Goal: Task Accomplishment & Management: Manage account settings

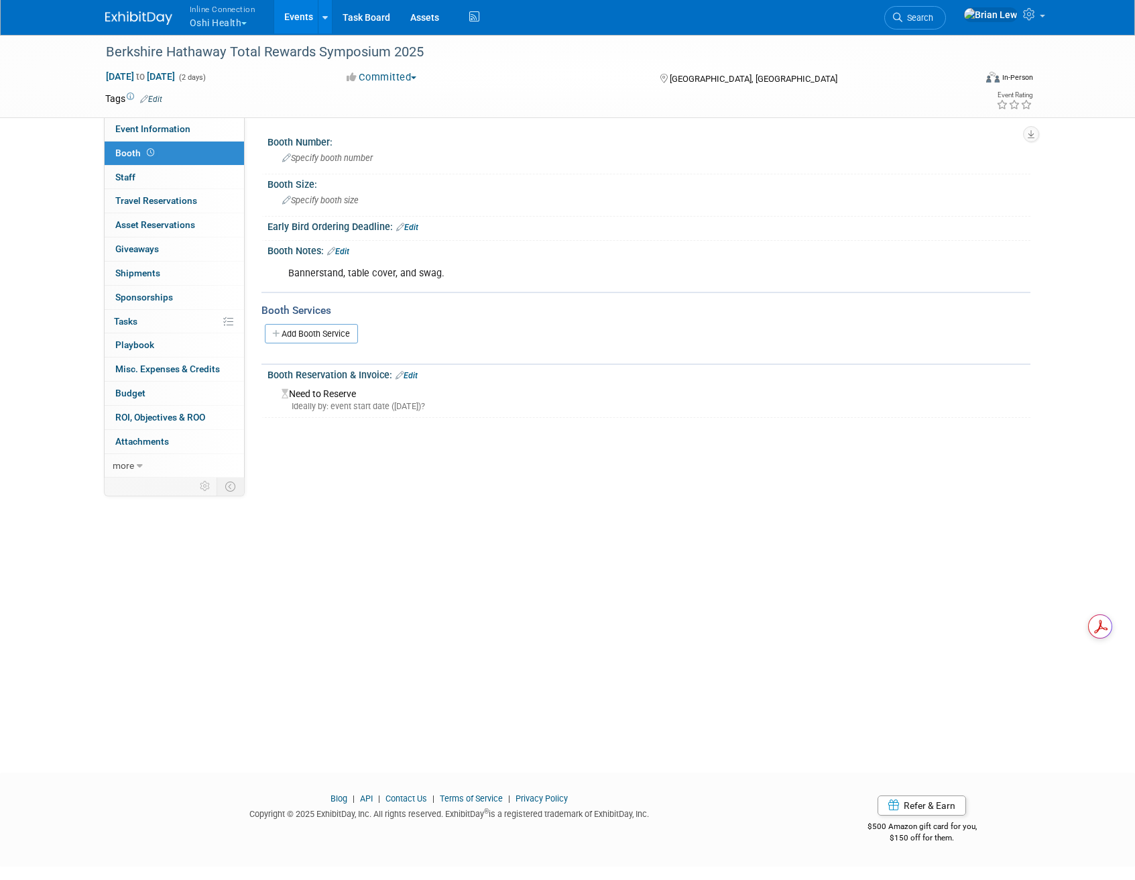
click at [224, 26] on button "Inline Connection Oshi Health" at bounding box center [230, 17] width 84 height 35
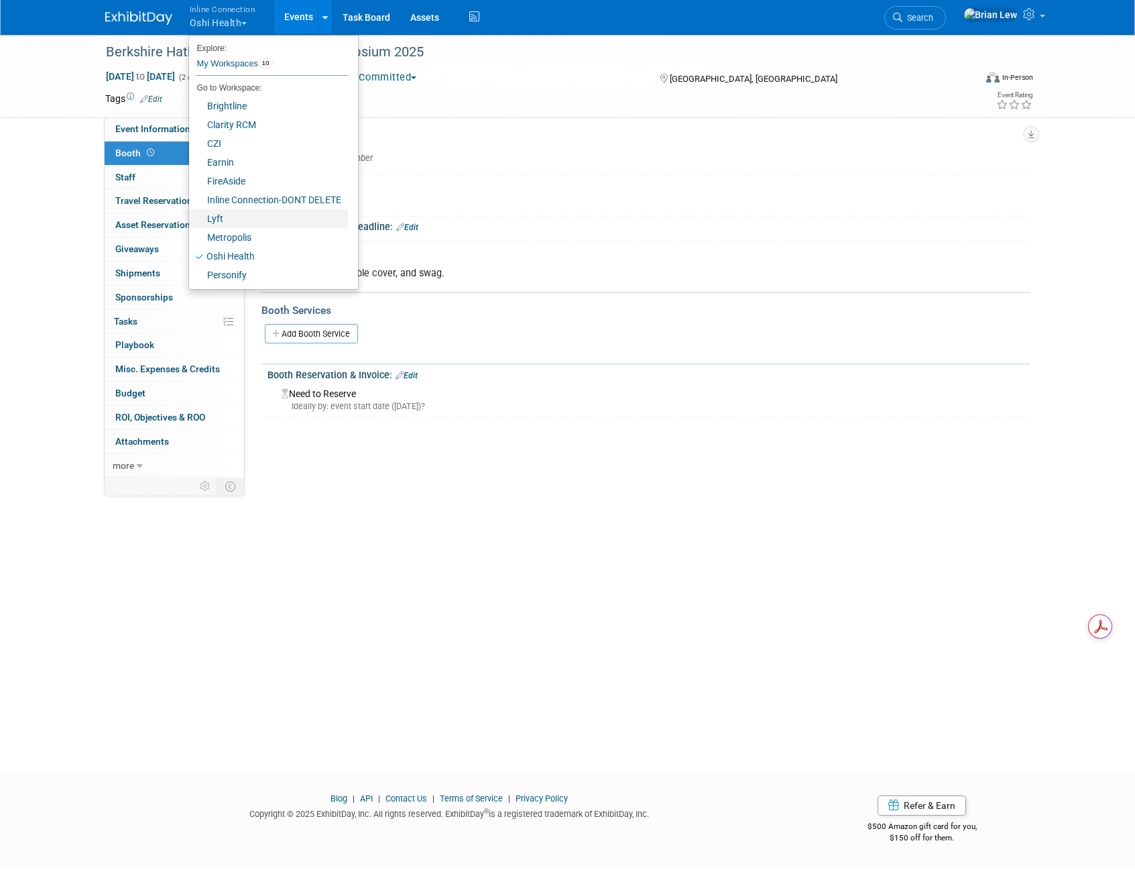
click at [229, 224] on link "Lyft" at bounding box center [268, 218] width 159 height 19
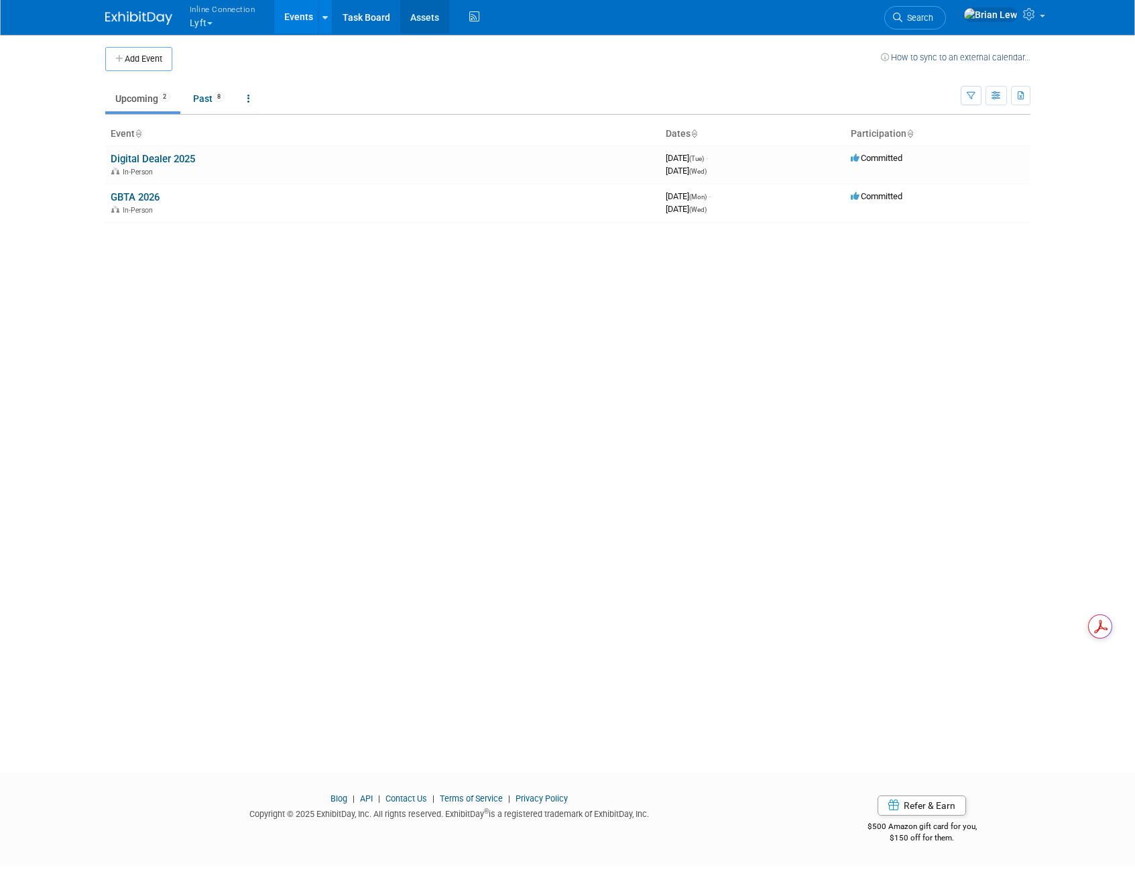
click at [412, 17] on link "Assets" at bounding box center [424, 17] width 49 height 34
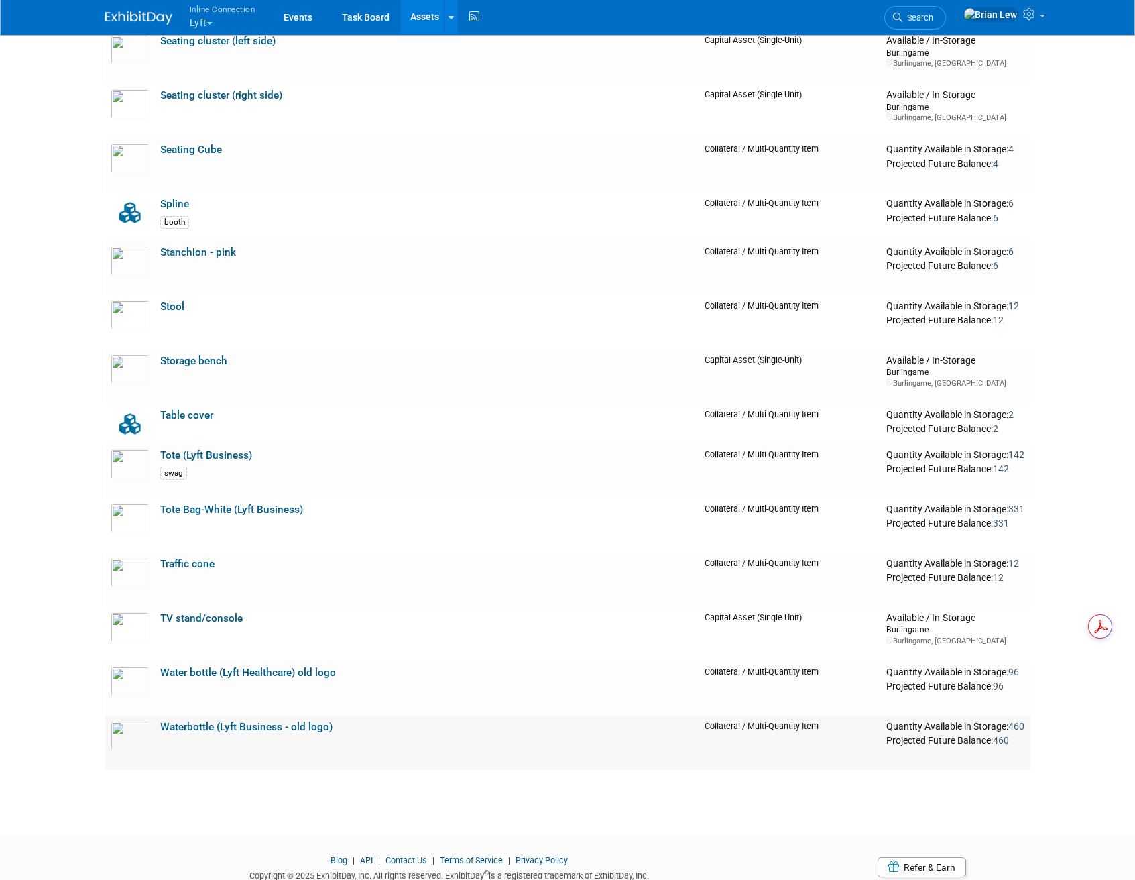
scroll to position [1698, 0]
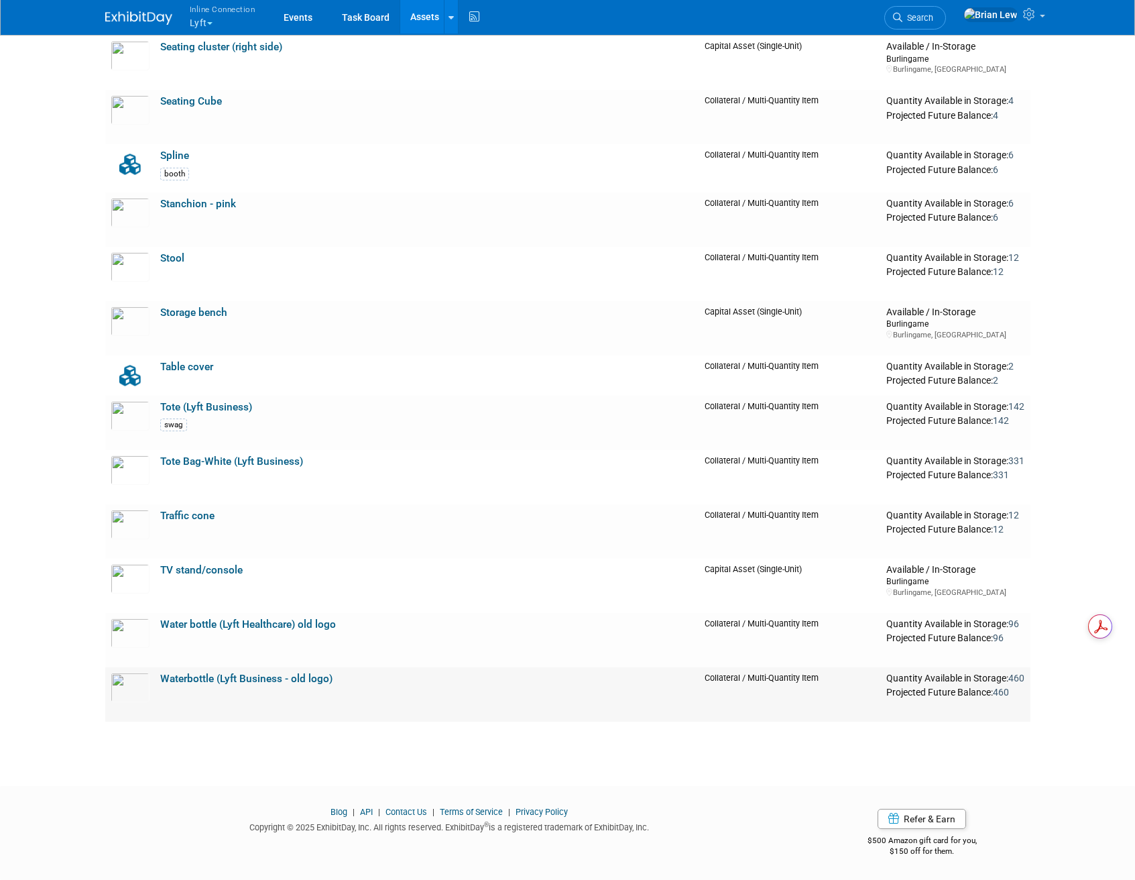
click at [262, 676] on link "Waterbottle (Lyft Business - old logo)" at bounding box center [246, 679] width 172 height 12
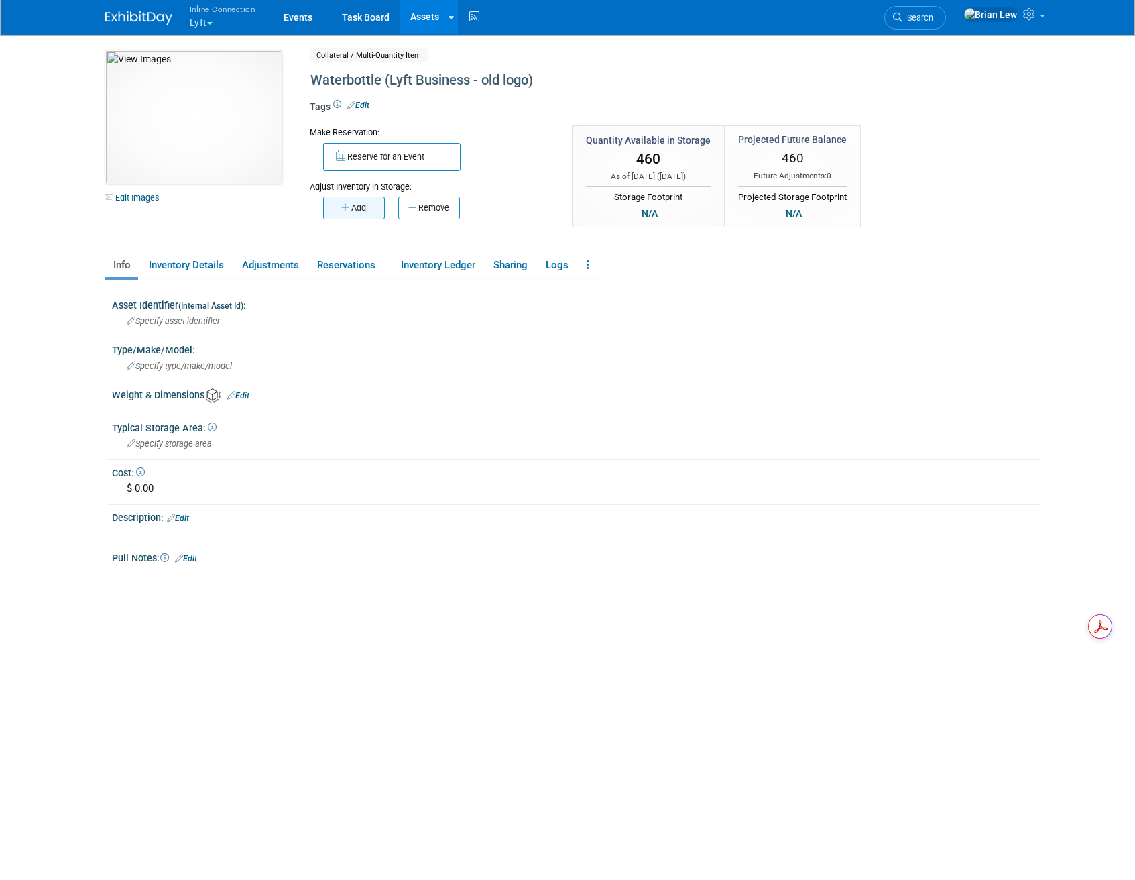
click at [351, 213] on button "Add" at bounding box center [354, 207] width 62 height 23
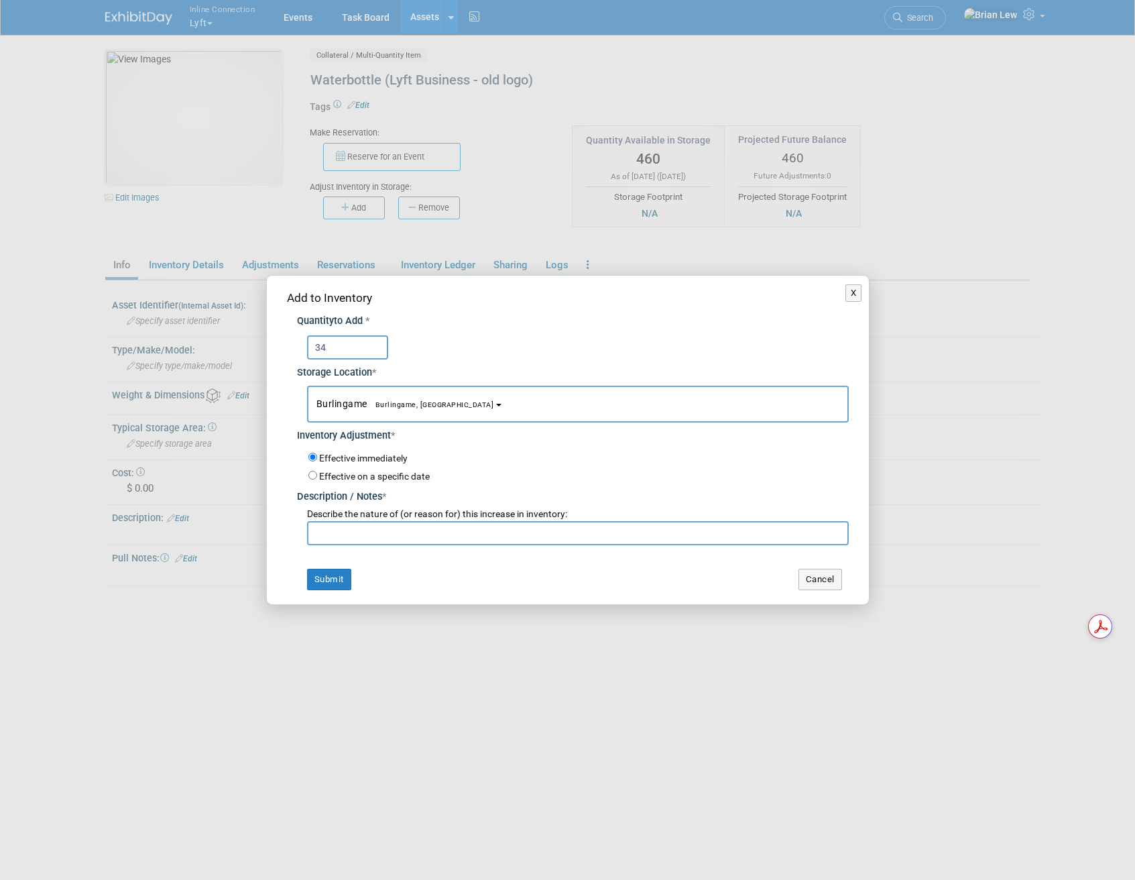
type input "34"
click at [323, 526] on input "text" at bounding box center [578, 533] width 542 height 24
type input "add"
click at [334, 587] on button "Submit" at bounding box center [329, 579] width 44 height 21
